Goal: Task Accomplishment & Management: Use online tool/utility

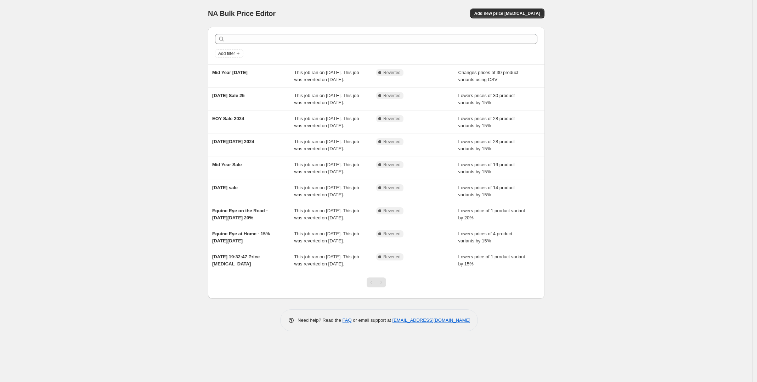
click at [135, 103] on div "NA Bulk Price Editor. This page is ready NA Bulk Price Editor Add new price [ME…" at bounding box center [376, 191] width 752 height 382
click at [496, 12] on span "Add new price [MEDICAL_DATA]" at bounding box center [507, 14] width 66 height 6
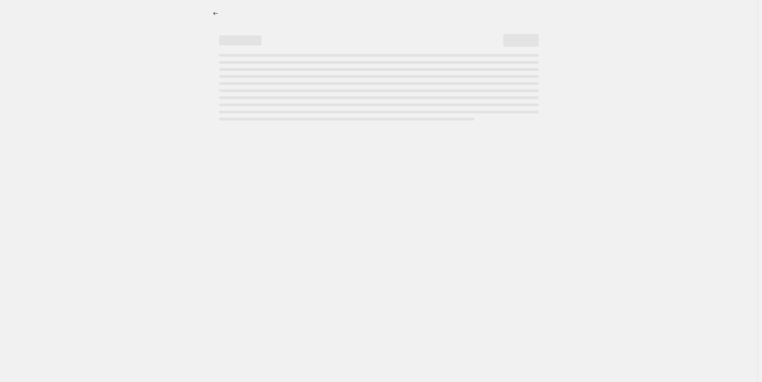
select select "percentage"
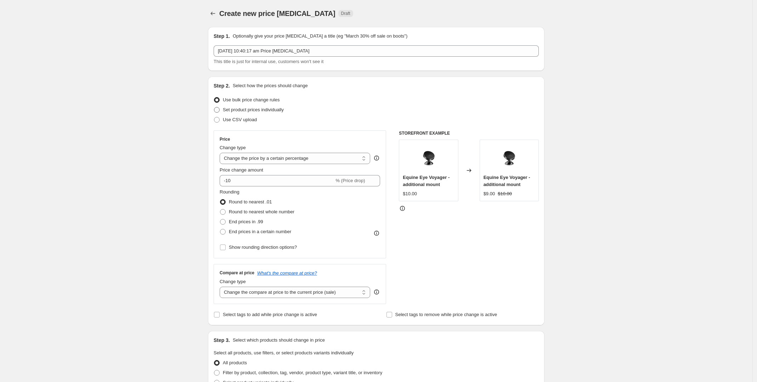
click at [226, 109] on span "Set product prices individually" at bounding box center [253, 109] width 61 height 5
click at [214, 107] on input "Set product prices individually" at bounding box center [214, 107] width 0 height 0
radio input "true"
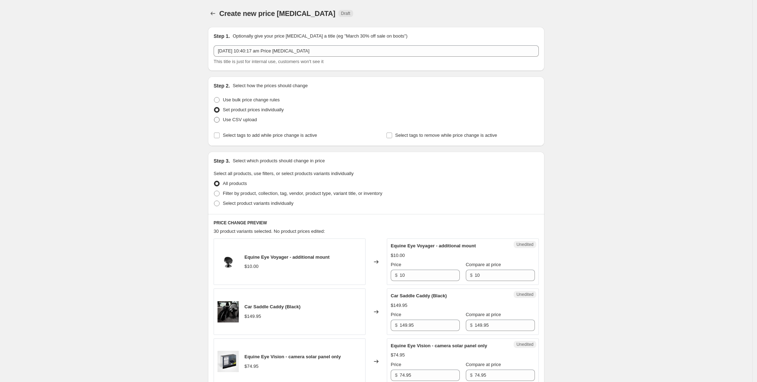
click at [249, 122] on span "Use CSV upload" at bounding box center [240, 119] width 34 height 5
click at [214, 117] on input "Use CSV upload" at bounding box center [214, 117] width 0 height 0
radio input "true"
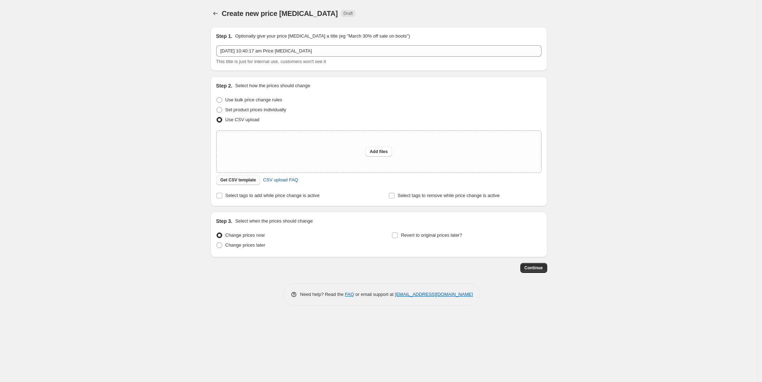
click at [240, 182] on span "Get CSV template" at bounding box center [238, 180] width 36 height 6
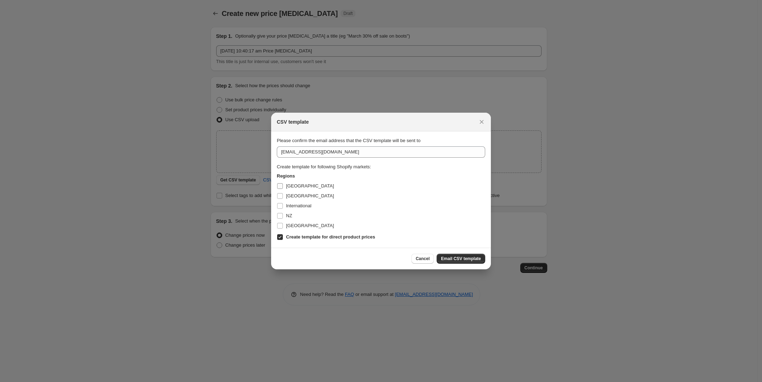
click at [300, 188] on span "[GEOGRAPHIC_DATA]" at bounding box center [310, 185] width 48 height 5
click at [283, 188] on input "[GEOGRAPHIC_DATA]" at bounding box center [280, 186] width 6 height 6
checkbox input "true"
click at [298, 197] on span "[GEOGRAPHIC_DATA]" at bounding box center [310, 195] width 48 height 5
click at [283, 197] on input "[GEOGRAPHIC_DATA]" at bounding box center [280, 196] width 6 height 6
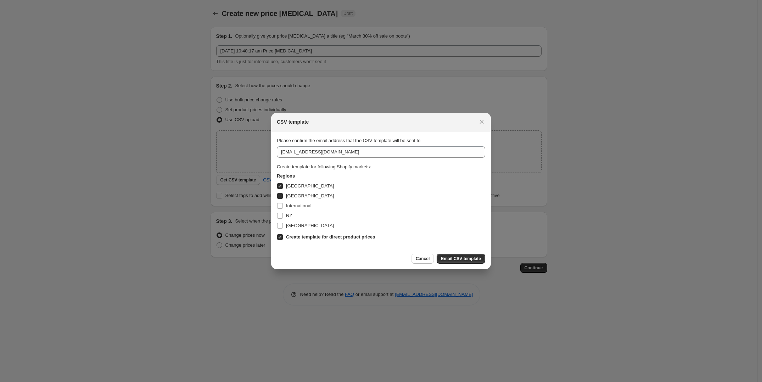
checkbox input "true"
click at [298, 205] on span "International" at bounding box center [299, 205] width 26 height 5
click at [283, 205] on input "International" at bounding box center [280, 206] width 6 height 6
checkbox input "true"
click at [291, 217] on span "NZ" at bounding box center [289, 215] width 6 height 5
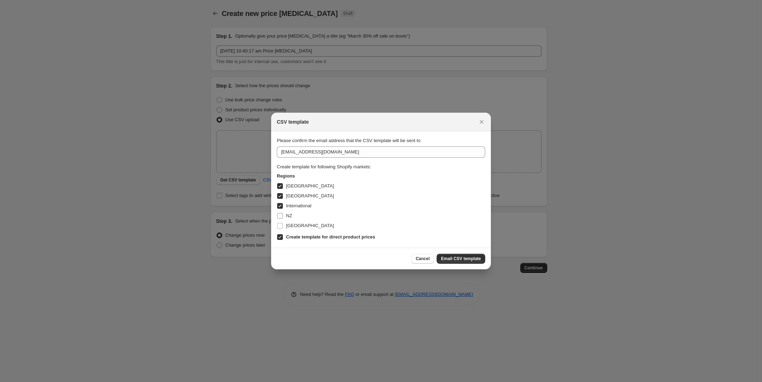
click at [283, 217] on input "NZ" at bounding box center [280, 216] width 6 height 6
checkbox input "true"
click at [292, 228] on span "[GEOGRAPHIC_DATA]" at bounding box center [310, 225] width 48 height 5
click at [283, 228] on input "[GEOGRAPHIC_DATA]" at bounding box center [280, 226] width 6 height 6
checkbox input "true"
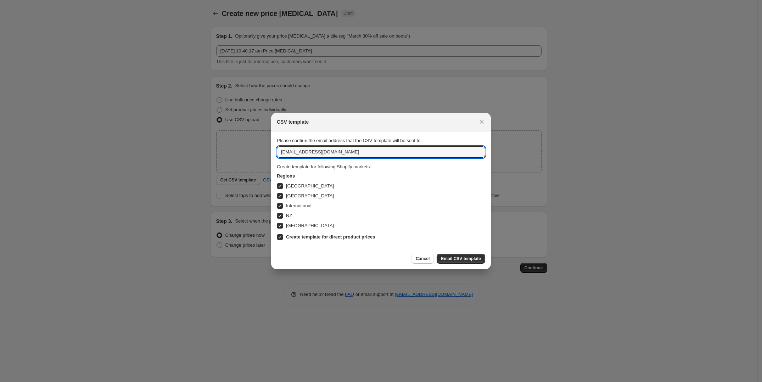
drag, startPoint x: 330, startPoint y: 152, endPoint x: 249, endPoint y: 153, distance: 81.8
click at [249, 381] on div "CSV template Please confirm the email address that the CSV template will be sen…" at bounding box center [381, 382] width 762 height 0
type input "[PERSON_NAME][EMAIL_ADDRESS][DOMAIN_NAME]"
click at [458, 260] on span "Email CSV template" at bounding box center [461, 259] width 40 height 6
